Goal: Task Accomplishment & Management: Manage account settings

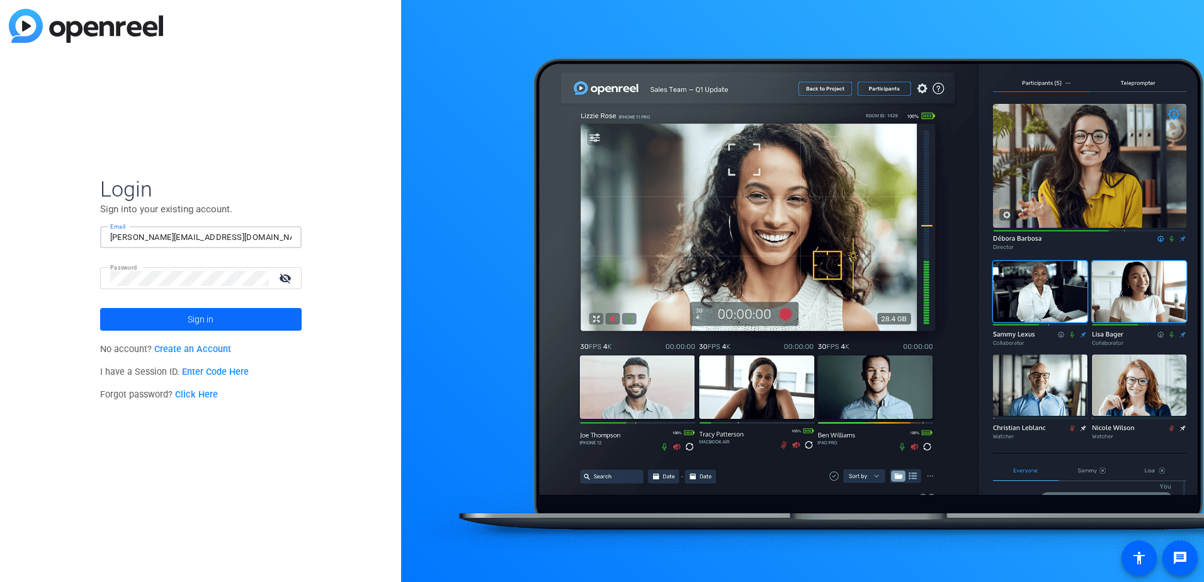
click at [214, 314] on span at bounding box center [201, 319] width 202 height 30
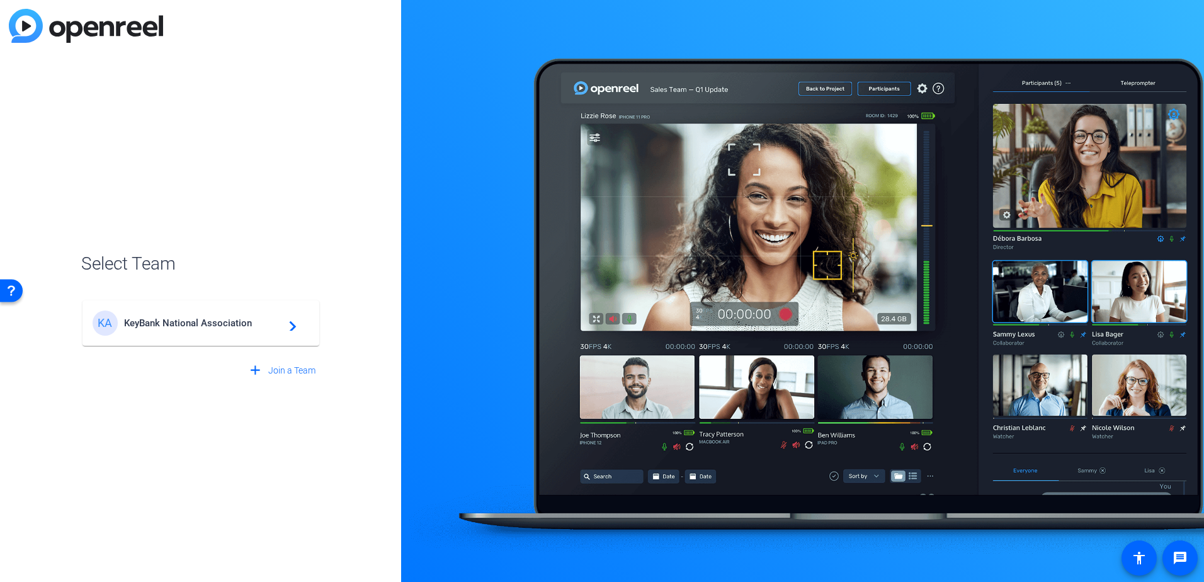
click at [214, 314] on div "KA KeyBank National Association navigate_next" at bounding box center [201, 322] width 217 height 25
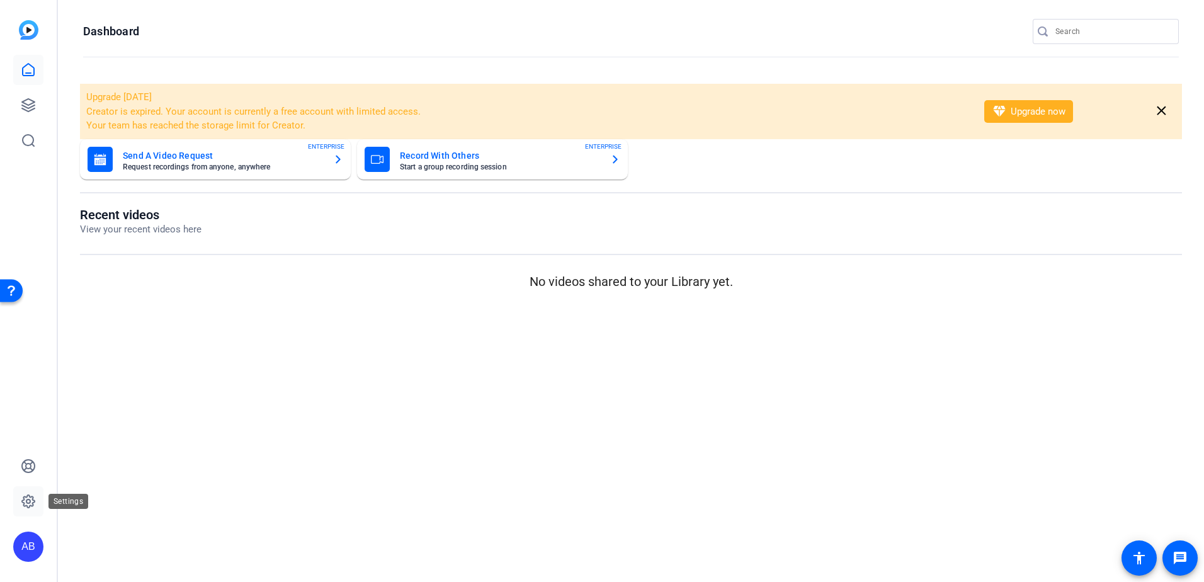
click at [30, 500] on icon at bounding box center [28, 501] width 4 height 4
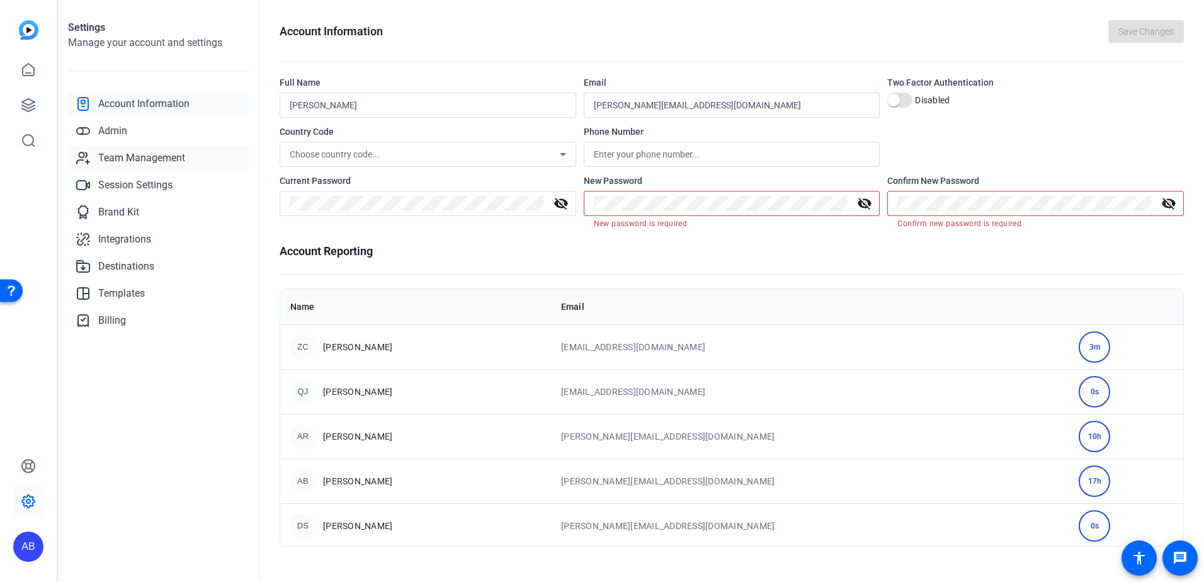
click at [144, 159] on span "Team Management" at bounding box center [141, 158] width 87 height 15
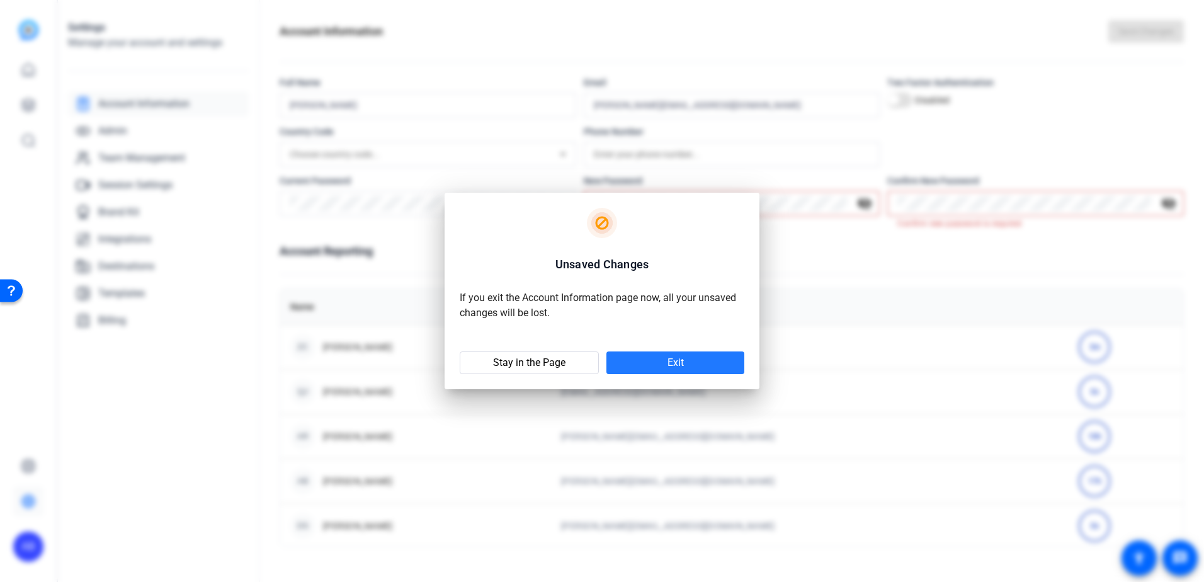
click at [615, 365] on span at bounding box center [675, 363] width 138 height 30
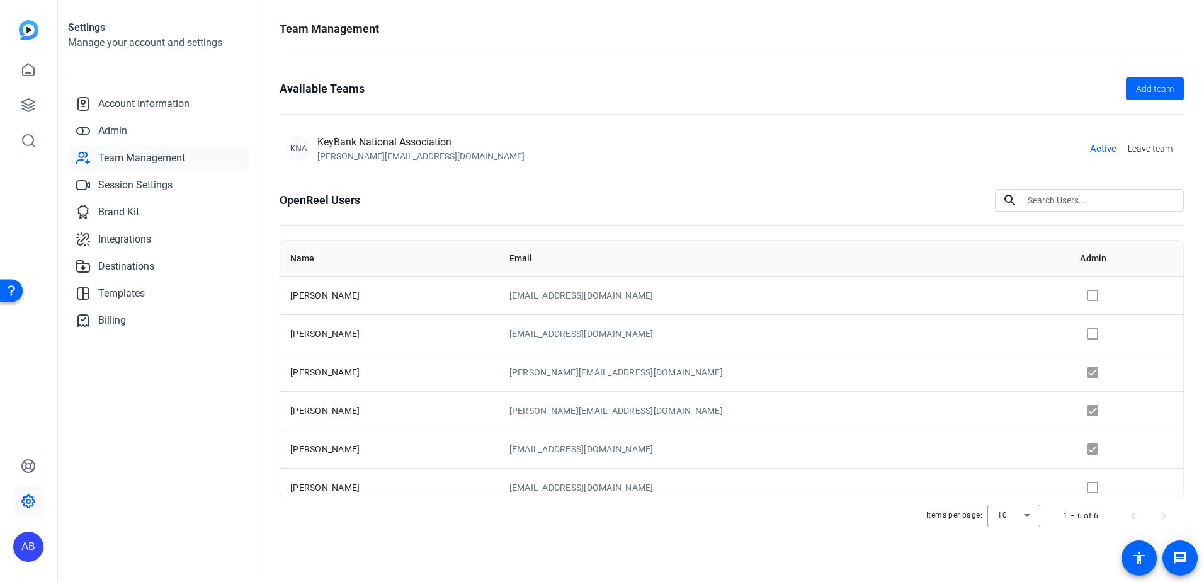
scroll to position [9, 0]
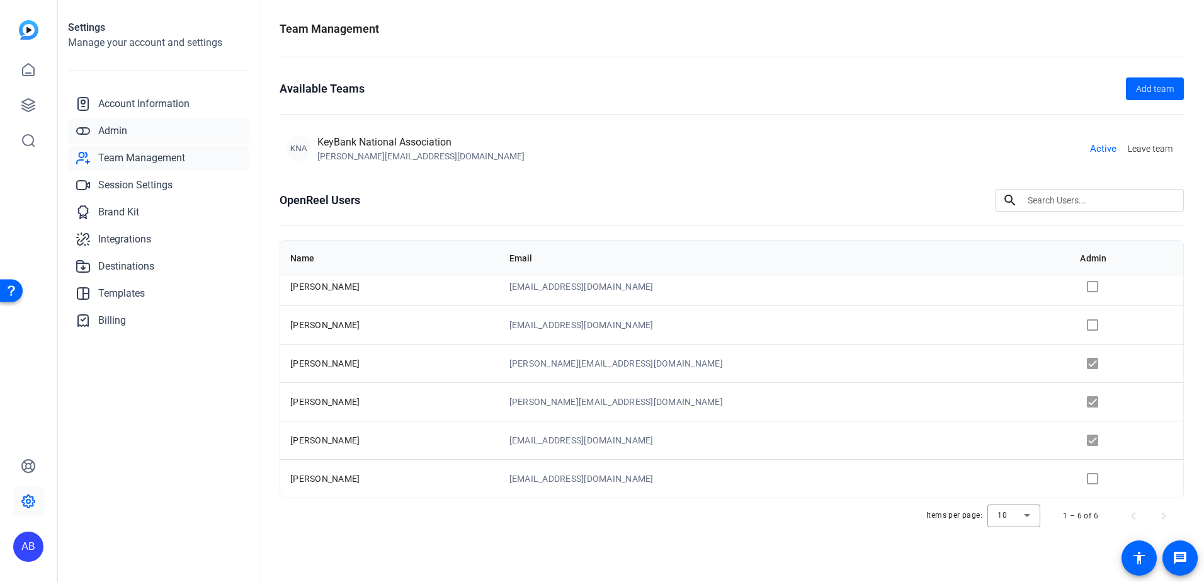
click at [125, 132] on span "Admin" at bounding box center [112, 130] width 29 height 15
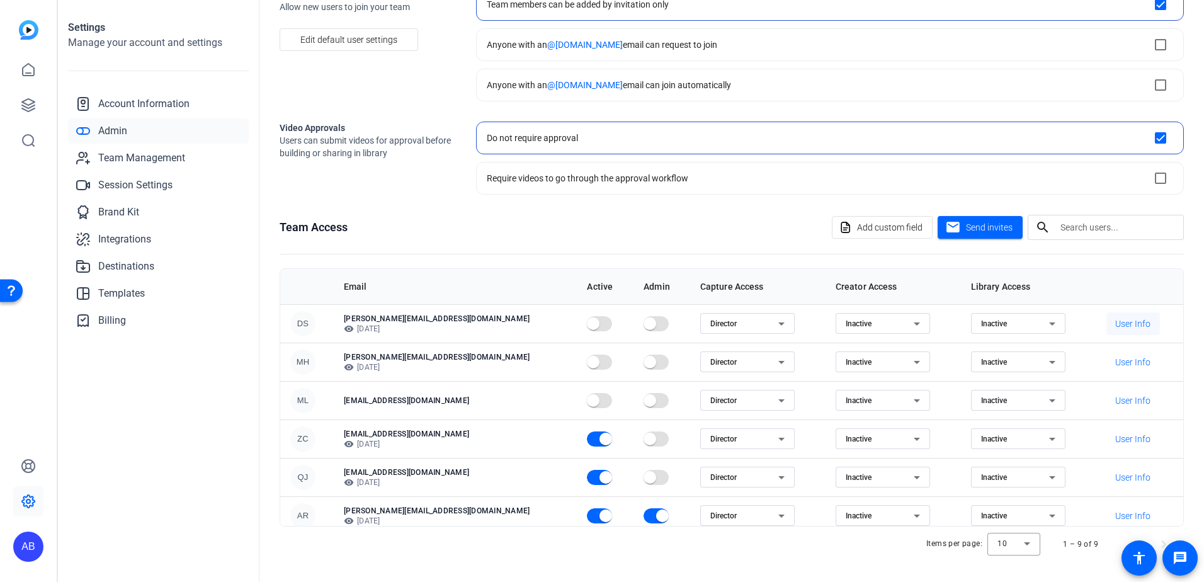
click at [1124, 326] on span "User Info" at bounding box center [1132, 323] width 35 height 13
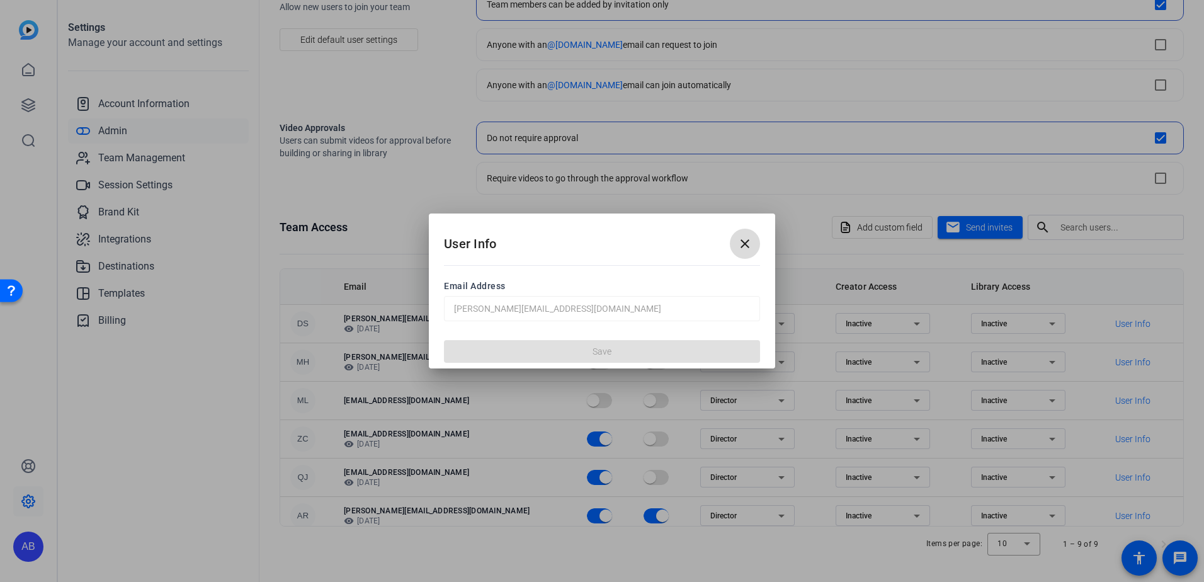
click at [742, 246] on mat-icon "close" at bounding box center [744, 243] width 15 height 15
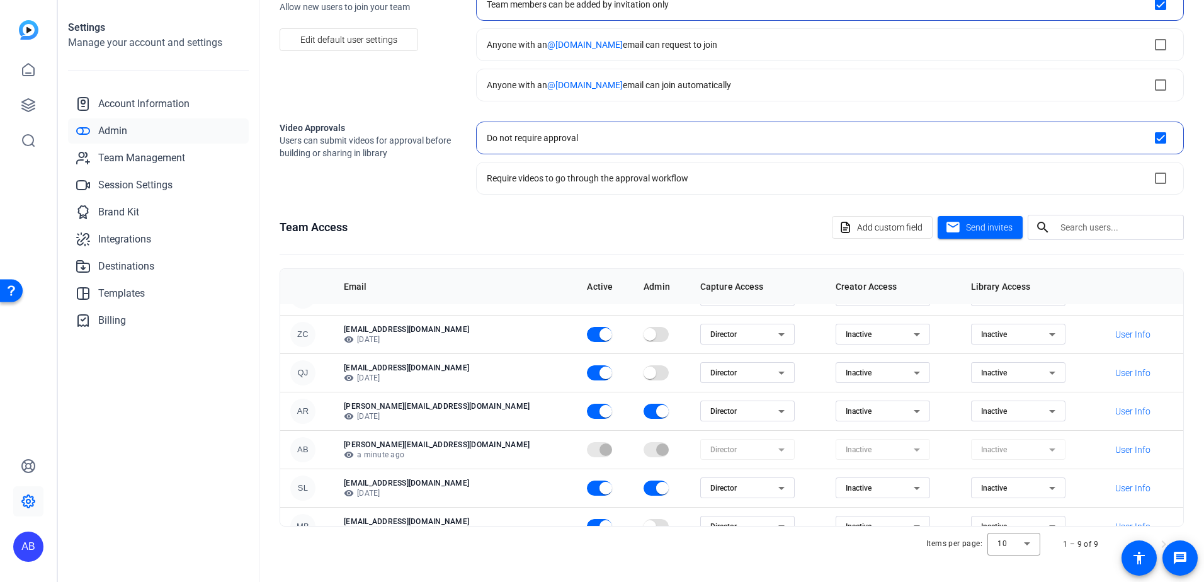
scroll to position [124, 0]
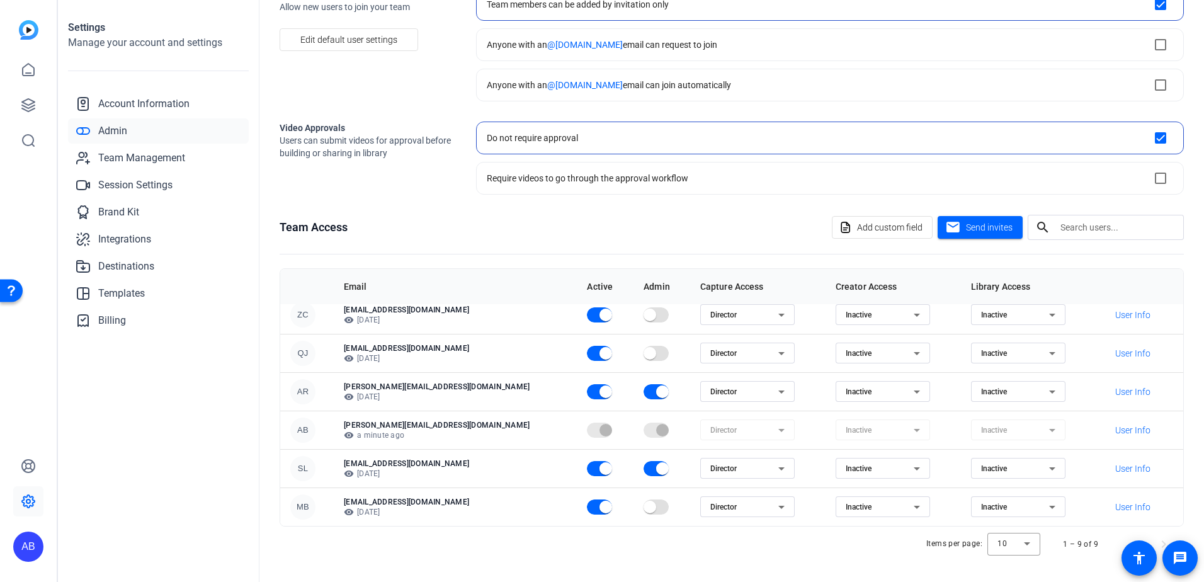
click at [721, 474] on div "Director" at bounding box center [744, 468] width 68 height 15
click at [497, 460] on div at bounding box center [602, 291] width 1204 height 582
click at [119, 156] on span "Team Management" at bounding box center [141, 158] width 87 height 15
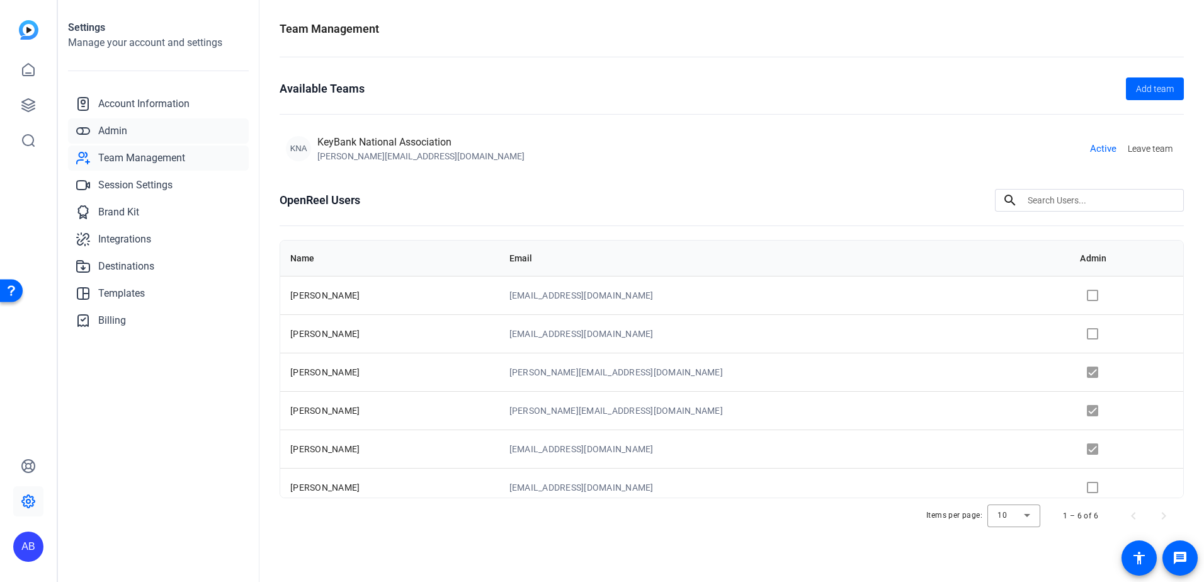
drag, startPoint x: 125, startPoint y: 130, endPoint x: 130, endPoint y: 135, distance: 7.6
click at [125, 130] on span "Admin" at bounding box center [112, 130] width 29 height 15
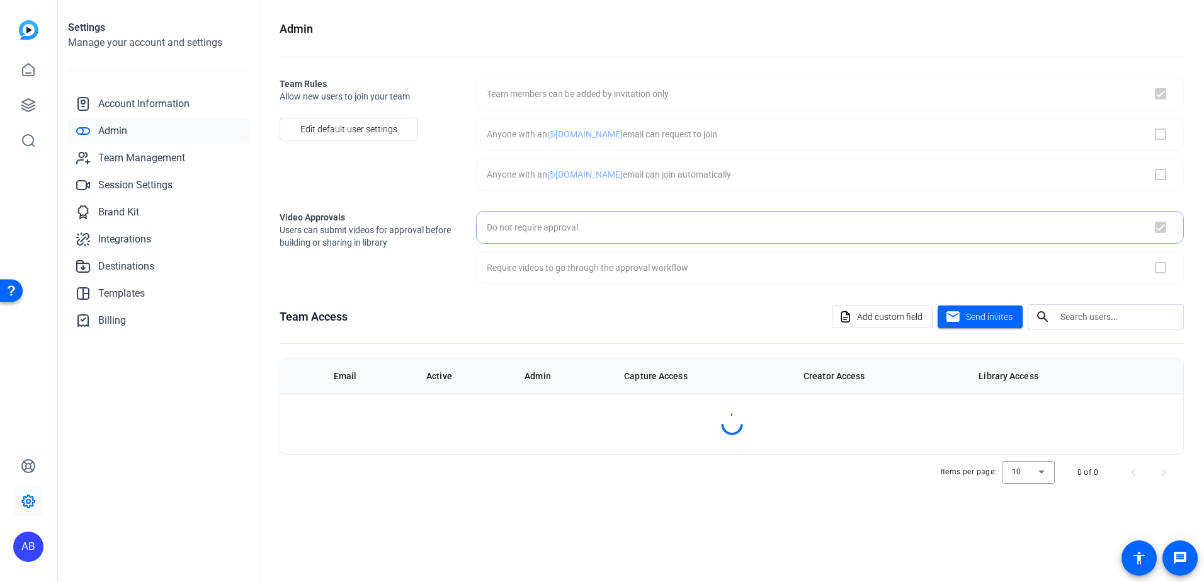
checkbox input "true"
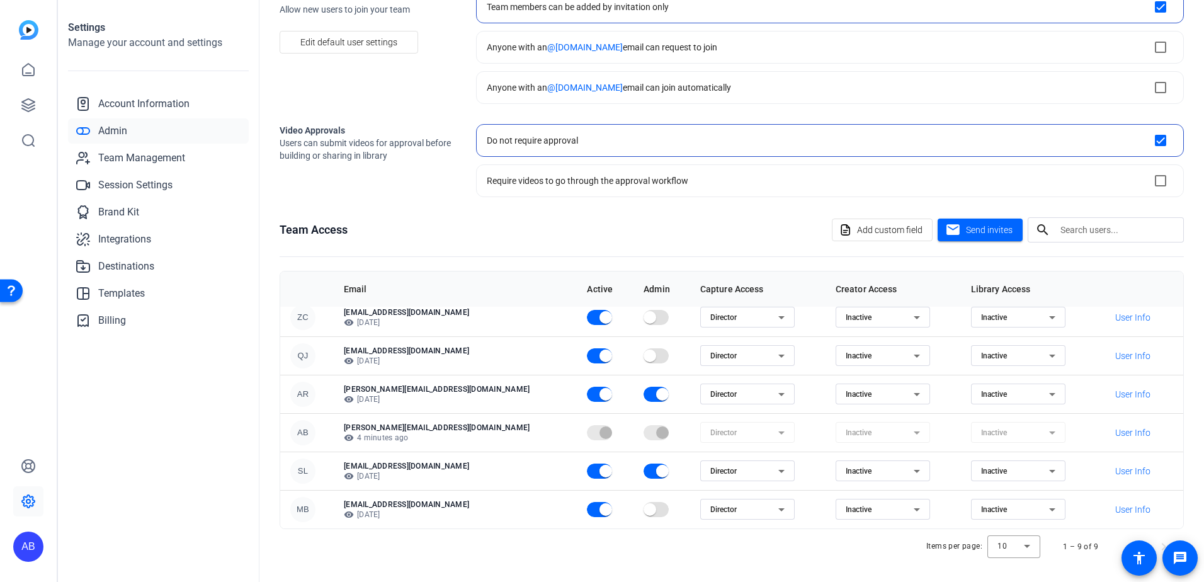
scroll to position [89, 0]
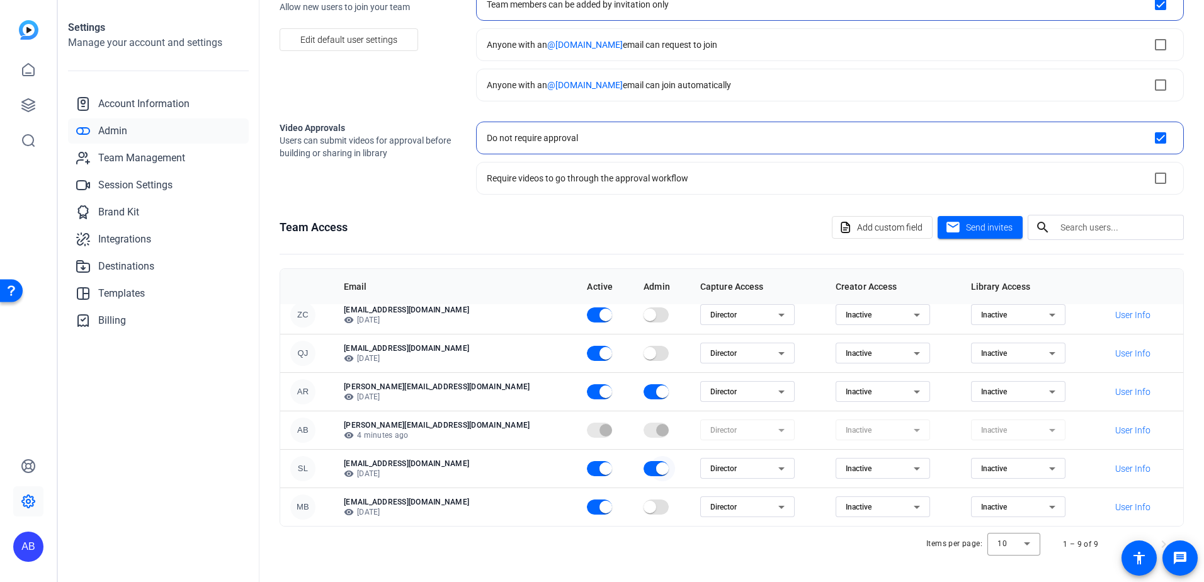
click at [650, 474] on span "button" at bounding box center [662, 468] width 25 height 25
click at [125, 157] on span "Team Management" at bounding box center [141, 158] width 87 height 15
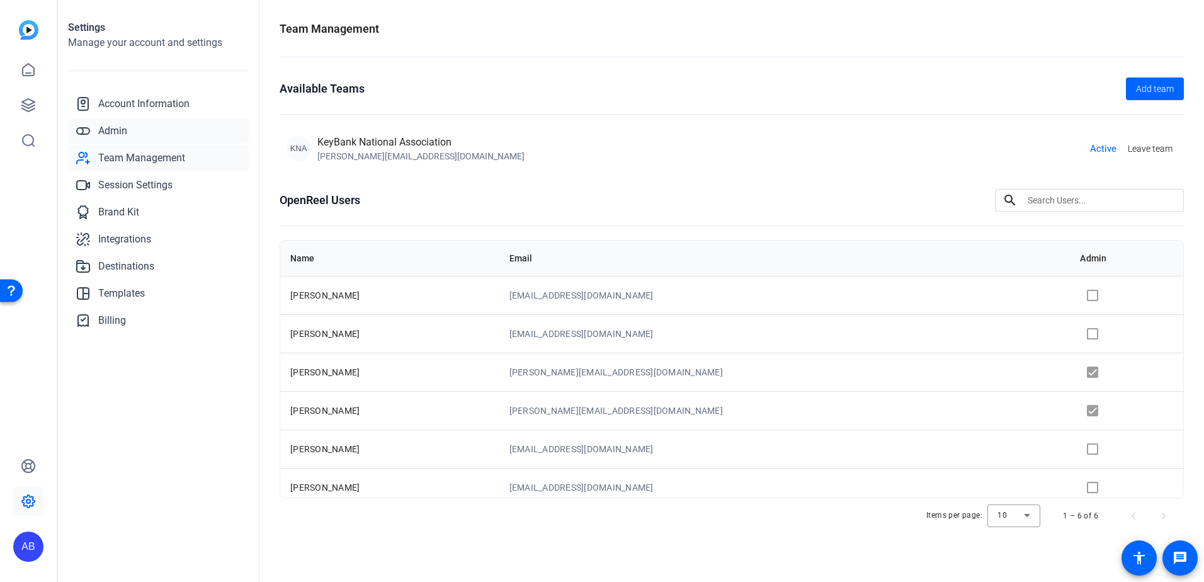
click at [115, 130] on span "Admin" at bounding box center [112, 130] width 29 height 15
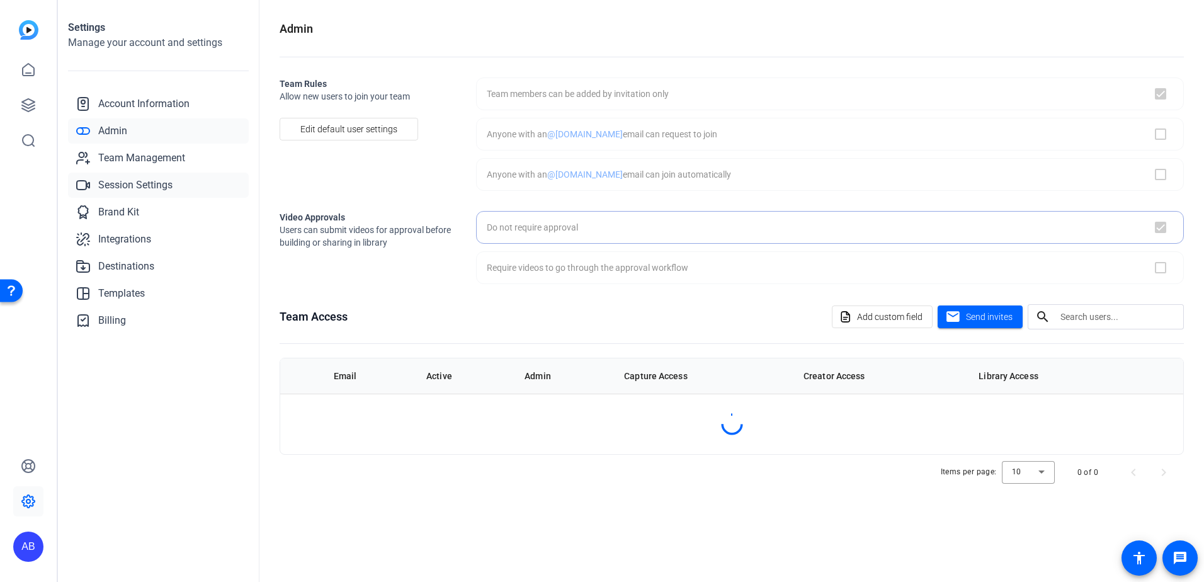
checkbox input "true"
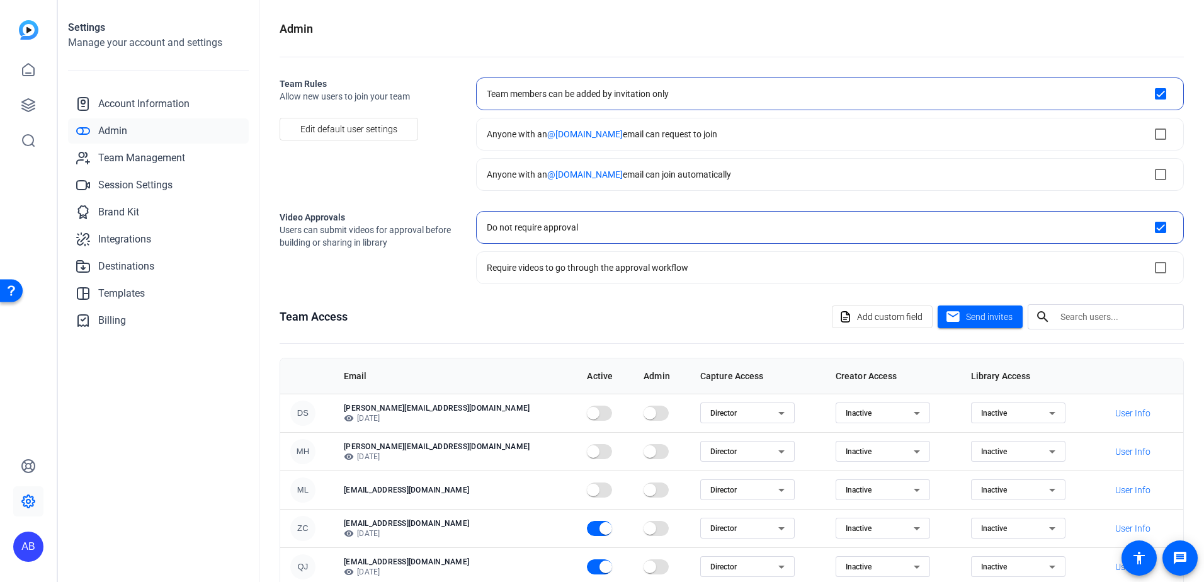
click at [710, 412] on span "Director" at bounding box center [723, 413] width 26 height 9
click at [763, 338] on div at bounding box center [602, 291] width 1204 height 582
click at [1121, 446] on span "User Info" at bounding box center [1132, 451] width 35 height 13
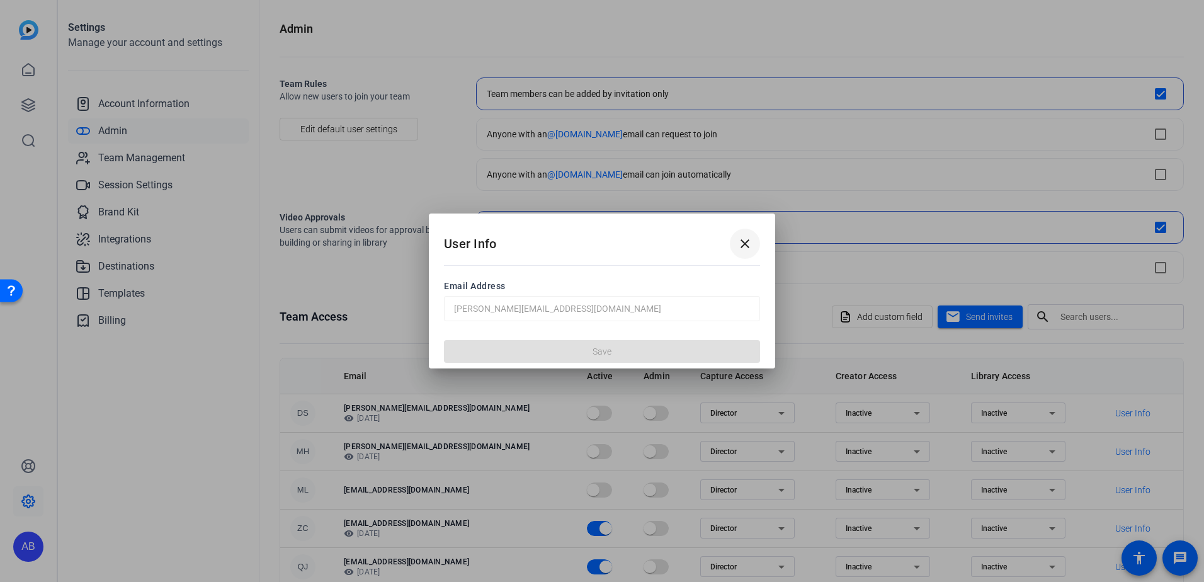
click at [744, 239] on mat-icon "close" at bounding box center [744, 243] width 15 height 15
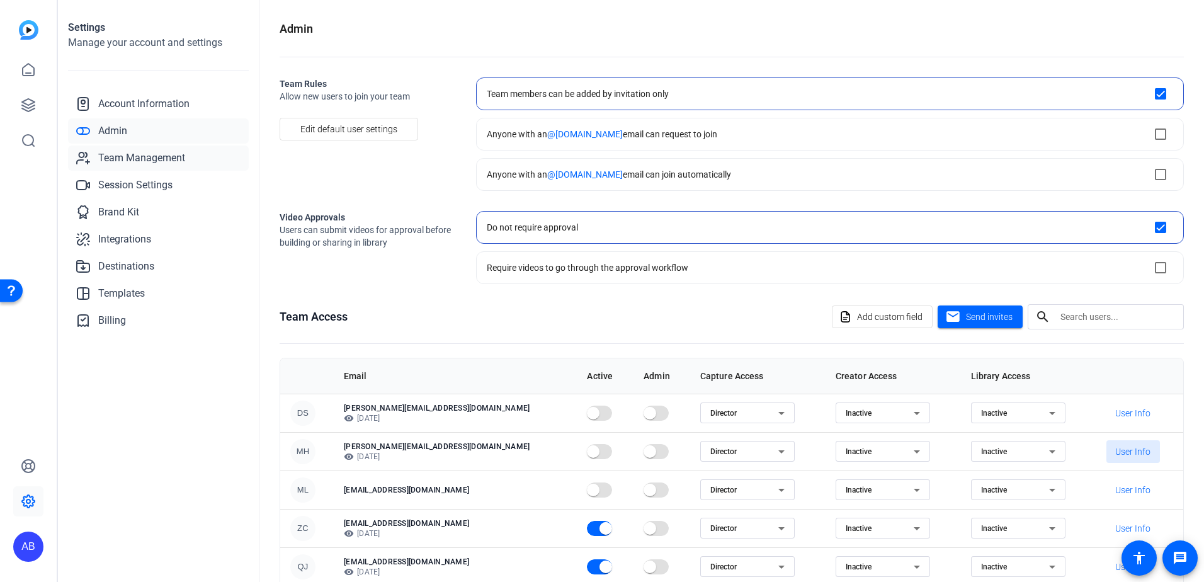
click at [164, 157] on span "Team Management" at bounding box center [141, 158] width 87 height 15
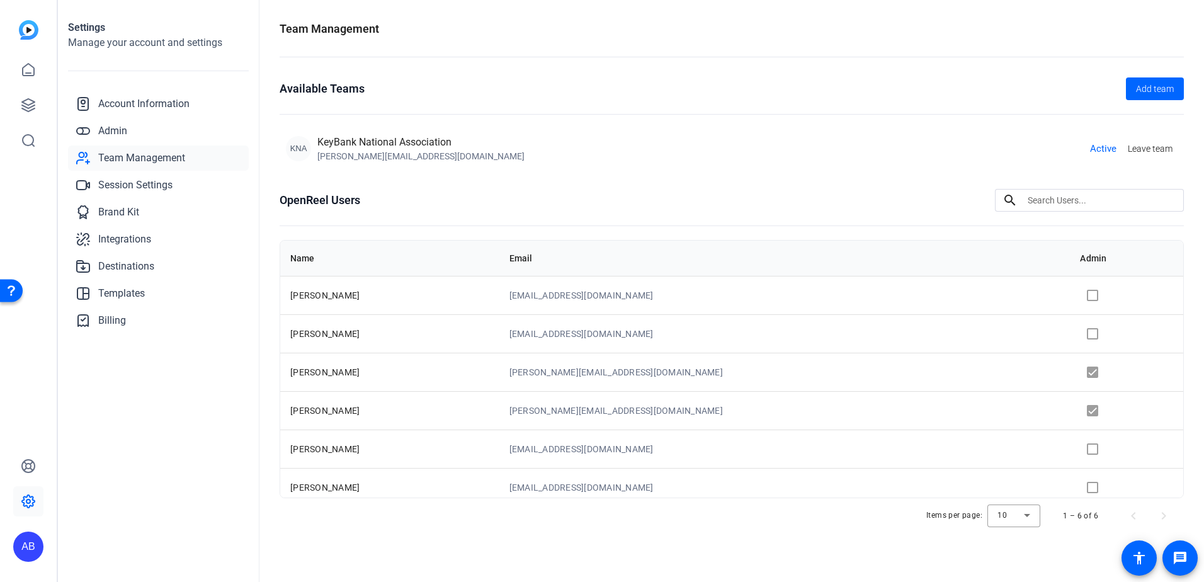
scroll to position [9, 0]
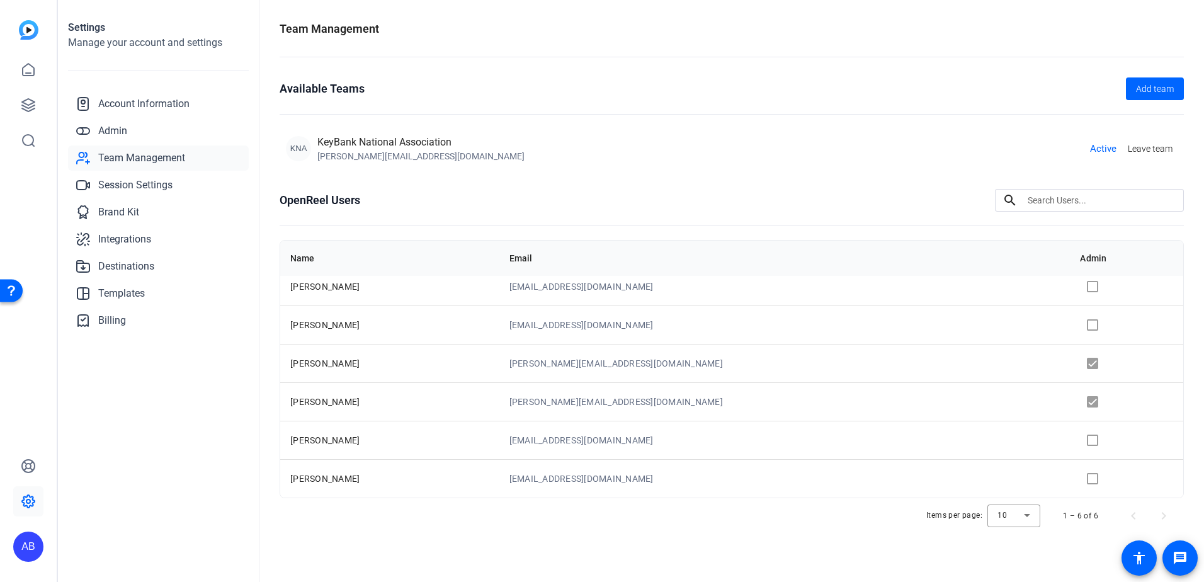
drag, startPoint x: 290, startPoint y: 293, endPoint x: 854, endPoint y: 495, distance: 598.6
click at [854, 495] on tbody "[PERSON_NAME] [EMAIL_ADDRESS][DOMAIN_NAME] [PERSON_NAME] [EMAIL_ADDRESS][DOMAIN…" at bounding box center [731, 382] width 903 height 230
click at [722, 515] on div "Items per page: 10 1 – 6 of 6" at bounding box center [732, 515] width 904 height 35
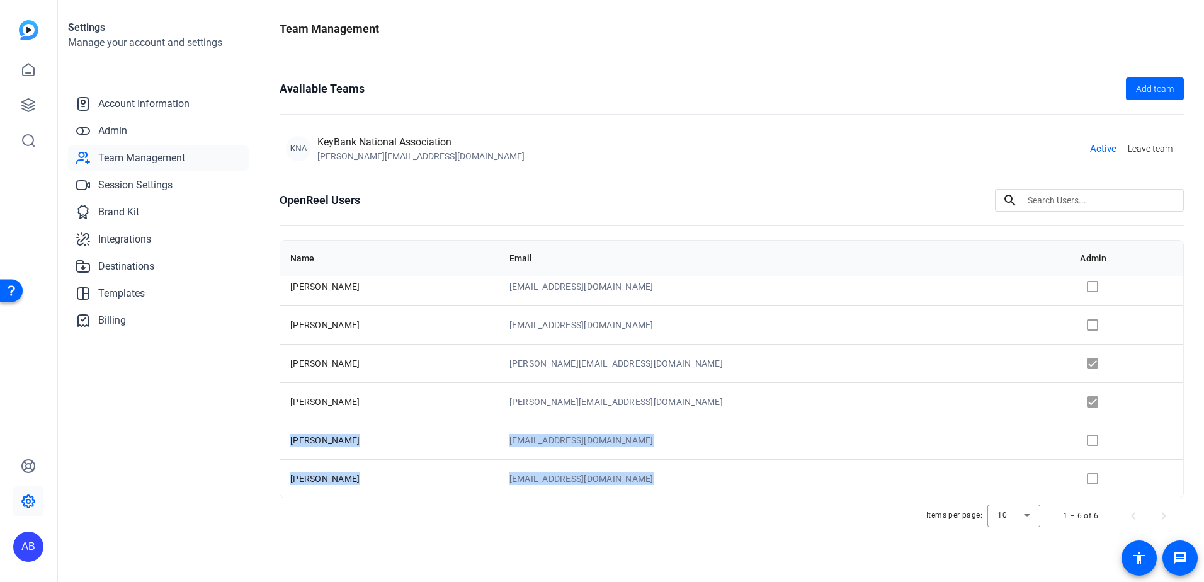
drag, startPoint x: 292, startPoint y: 438, endPoint x: 743, endPoint y: 513, distance: 457.6
click at [743, 513] on openreel-team-management-users-table "Name Email Admin [PERSON_NAME] [EMAIL_ADDRESS][DOMAIN_NAME] [PERSON_NAME] [EMAI…" at bounding box center [732, 386] width 904 height 293
click at [506, 543] on openreel-team-management "Team Management Available Teams Add team KNA KeyBank National Association [EMAI…" at bounding box center [732, 286] width 904 height 532
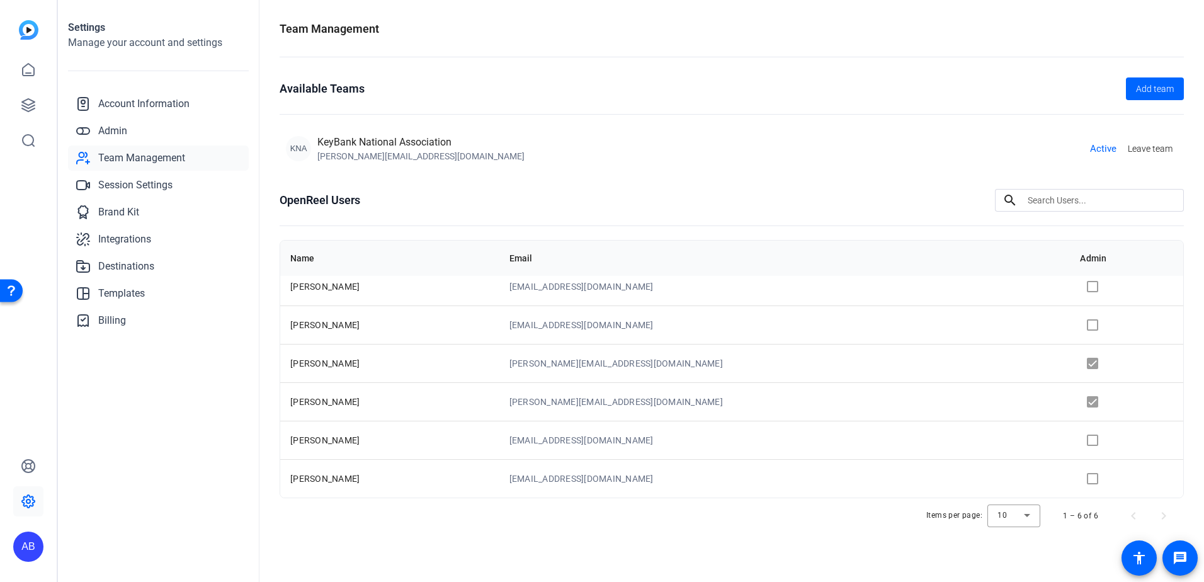
drag, startPoint x: 290, startPoint y: 440, endPoint x: 729, endPoint y: 489, distance: 442.2
click at [729, 489] on tbody "[PERSON_NAME] [EMAIL_ADDRESS][DOMAIN_NAME] [PERSON_NAME] [EMAIL_ADDRESS][DOMAIN…" at bounding box center [731, 382] width 903 height 230
drag, startPoint x: 729, startPoint y: 489, endPoint x: 781, endPoint y: 542, distance: 74.4
click at [782, 543] on openreel-team-management "Team Management Available Teams Add team KNA KeyBank National Association [EMAI…" at bounding box center [732, 286] width 904 height 532
drag, startPoint x: 307, startPoint y: 285, endPoint x: 808, endPoint y: 476, distance: 536.0
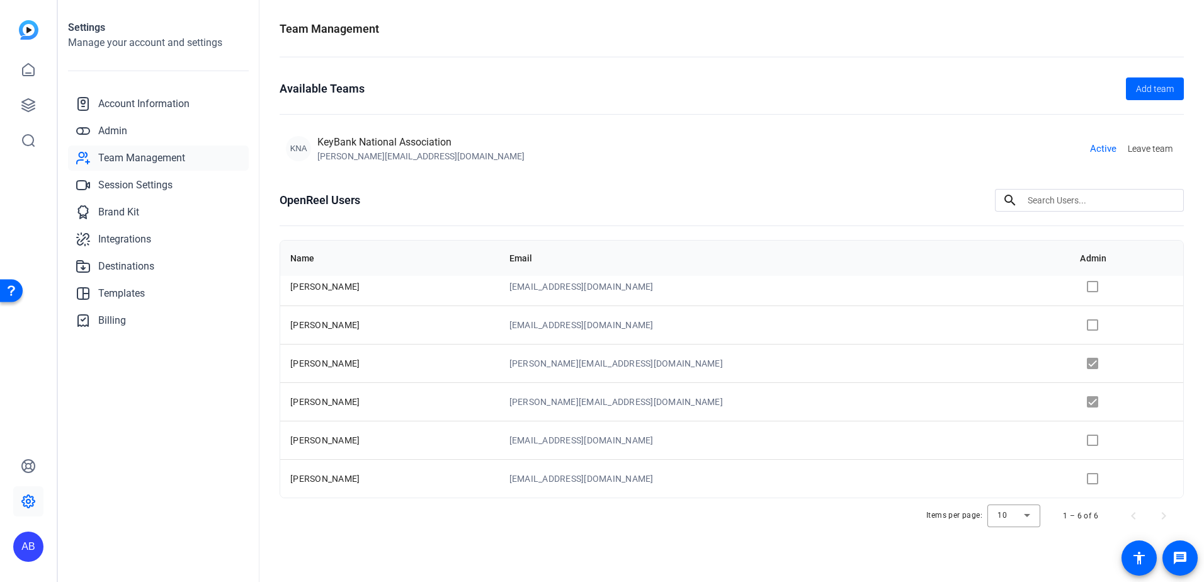
click at [808, 476] on tbody "[PERSON_NAME] [EMAIL_ADDRESS][DOMAIN_NAME] [PERSON_NAME] [EMAIL_ADDRESS][DOMAIN…" at bounding box center [731, 382] width 903 height 230
drag, startPoint x: 808, startPoint y: 476, endPoint x: 756, endPoint y: 513, distance: 63.3
click at [756, 513] on div "Items per page: 10 1 – 6 of 6" at bounding box center [732, 515] width 904 height 35
drag, startPoint x: 290, startPoint y: 287, endPoint x: 761, endPoint y: 494, distance: 514.0
click at [761, 494] on tbody "[PERSON_NAME] [EMAIL_ADDRESS][DOMAIN_NAME] [PERSON_NAME] [EMAIL_ADDRESS][DOMAIN…" at bounding box center [731, 382] width 903 height 230
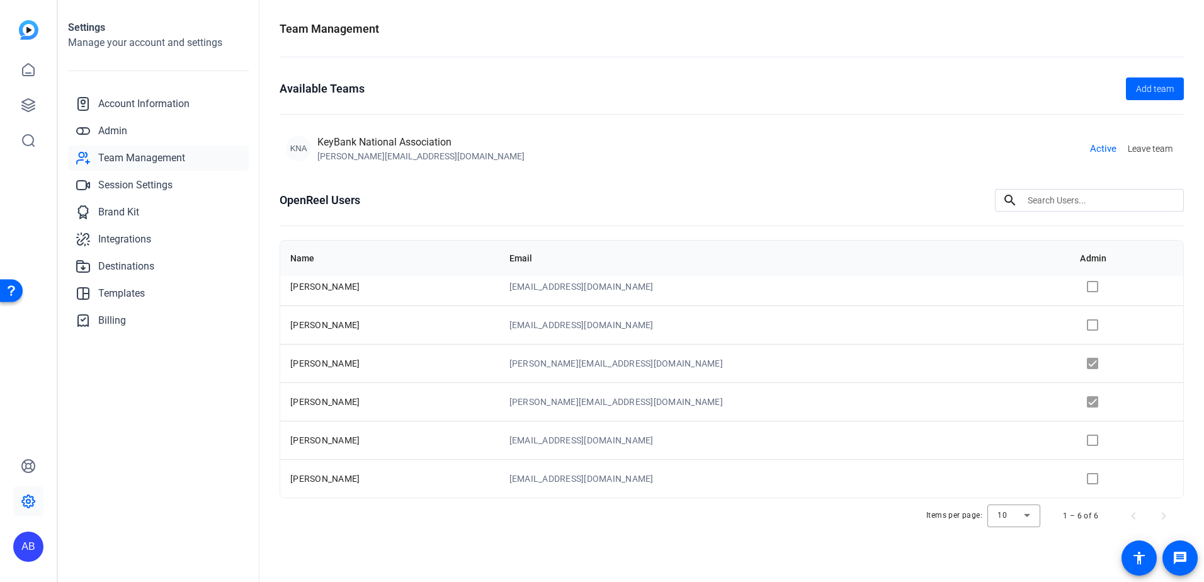
copy tbody "[PERSON_NAME] [EMAIL_ADDRESS][DOMAIN_NAME] [PERSON_NAME] [EMAIL_ADDRESS][DOMAIN…"
